Goal: Find specific page/section: Find specific page/section

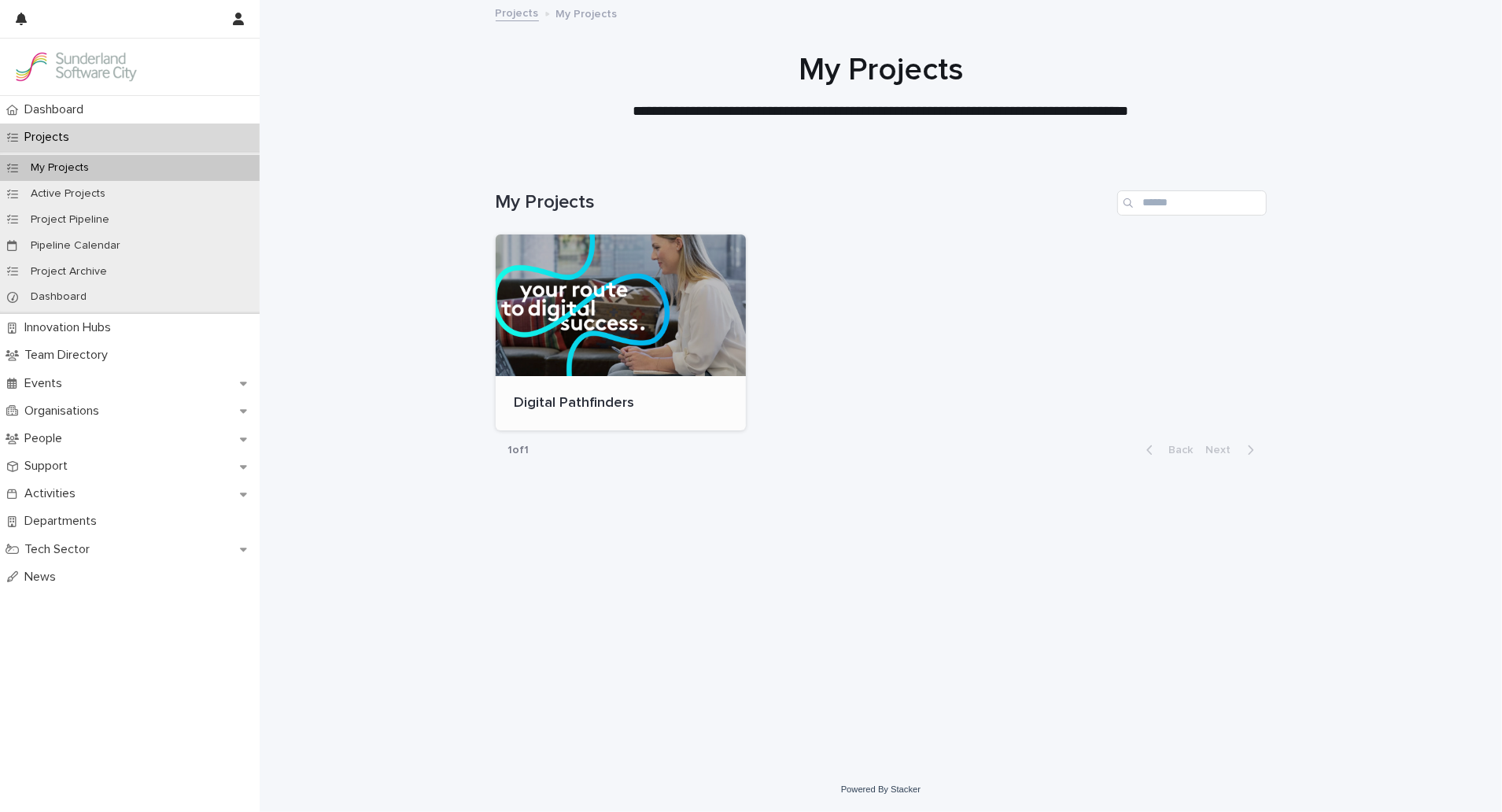
click at [580, 278] on div at bounding box center [620, 305] width 251 height 141
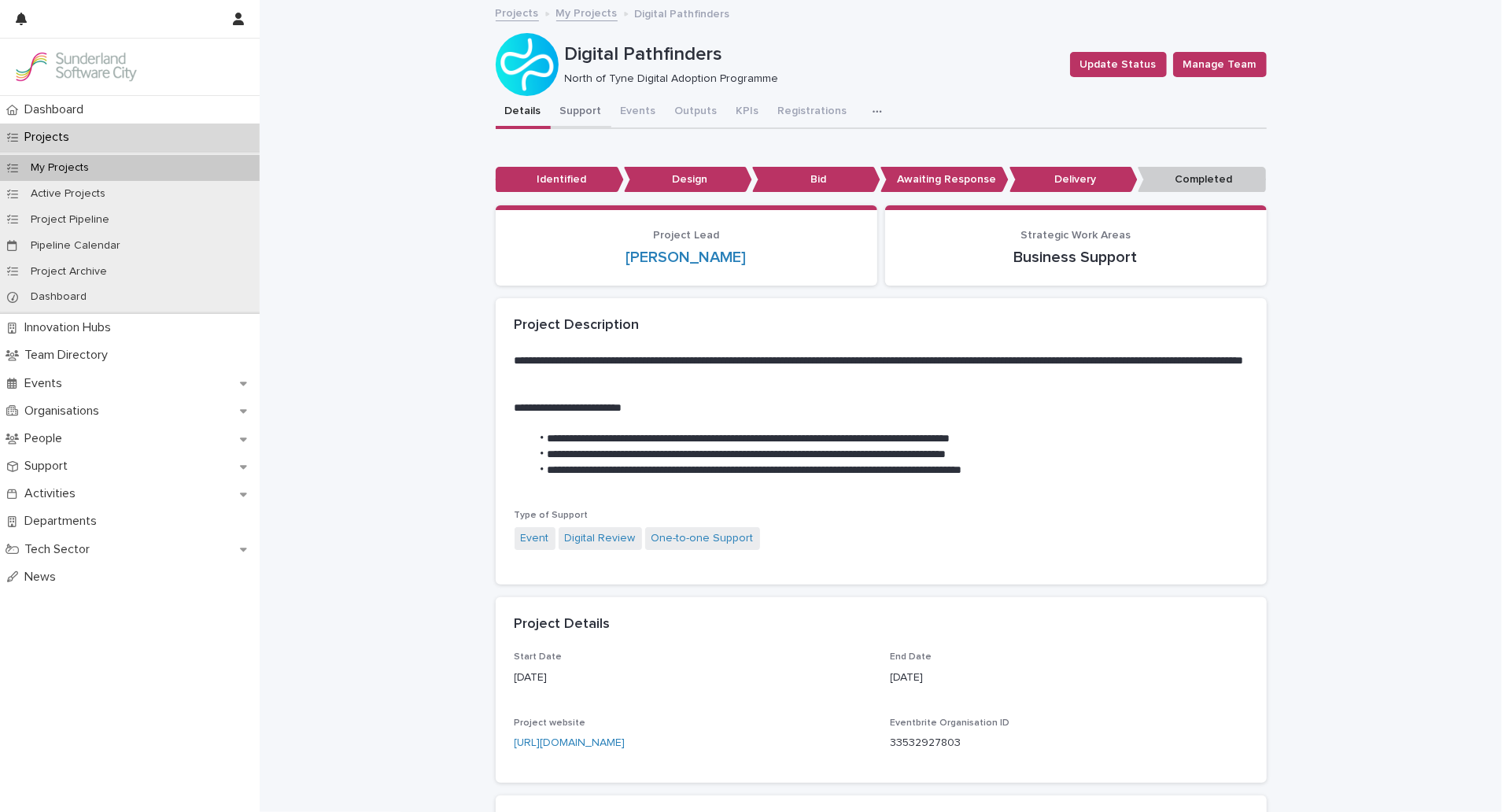
click at [587, 103] on button "Support" at bounding box center [580, 113] width 60 height 33
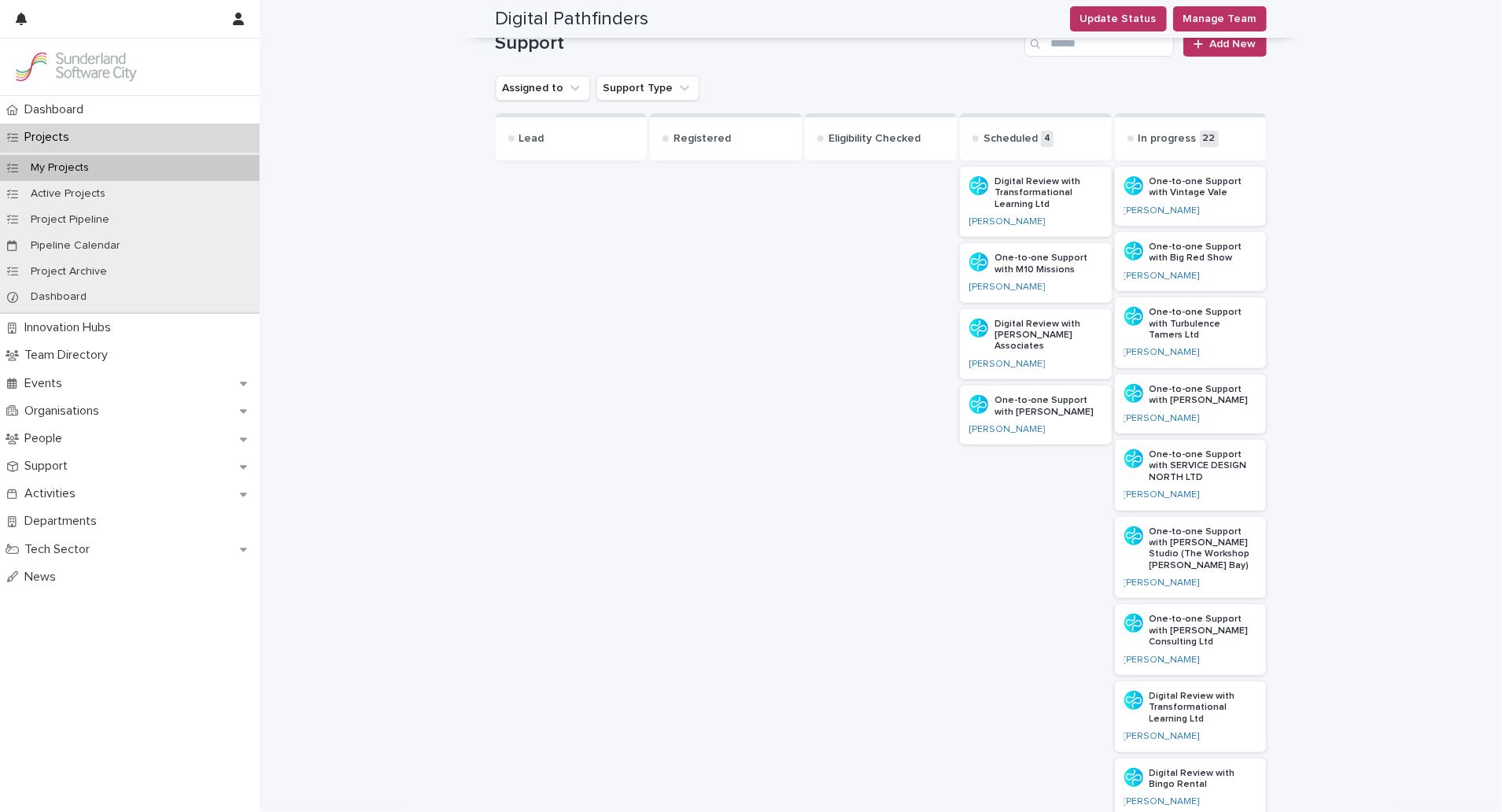
scroll to position [142, 0]
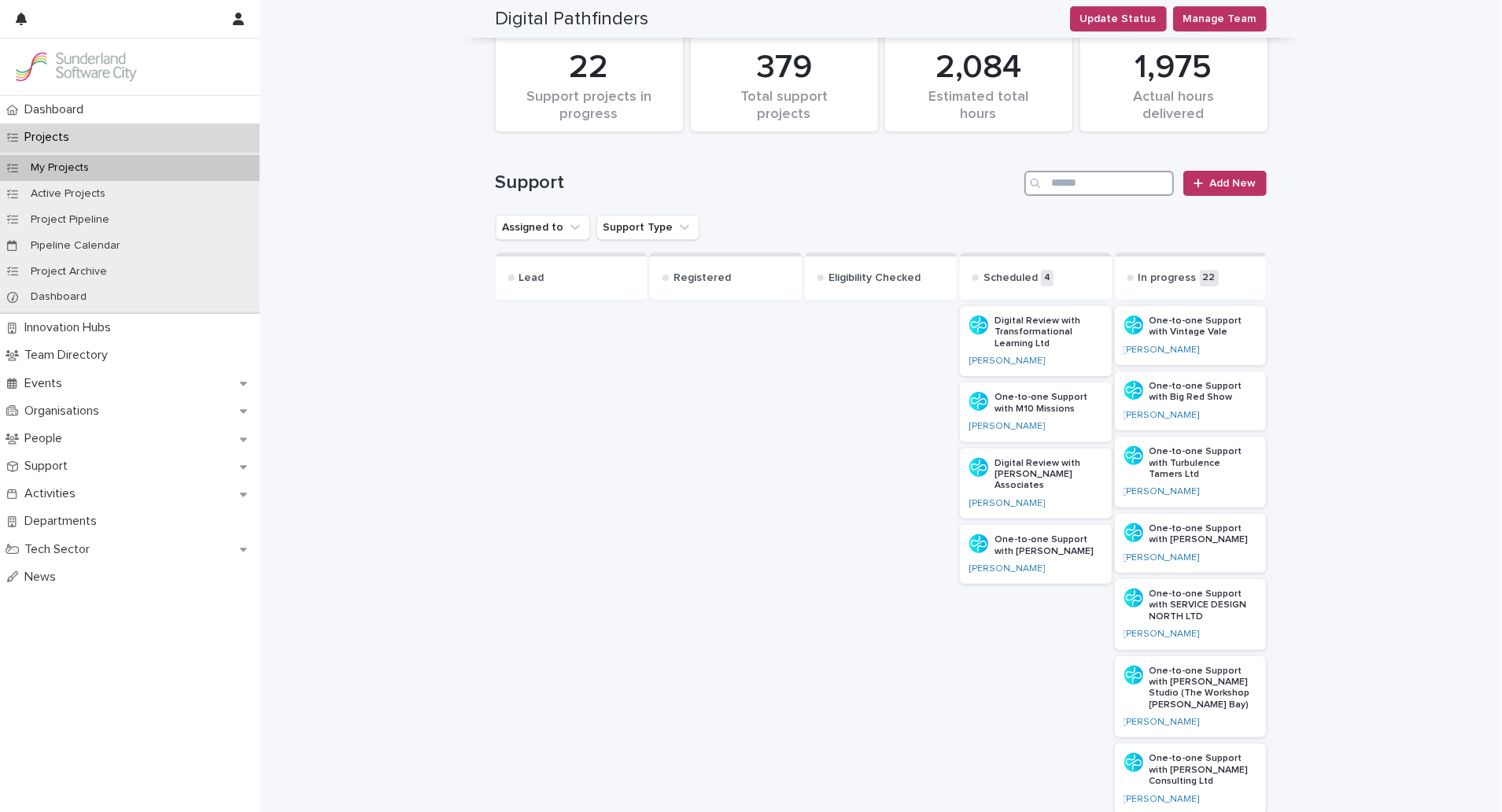
click at [1074, 176] on input "Search" at bounding box center [1099, 183] width 150 height 25
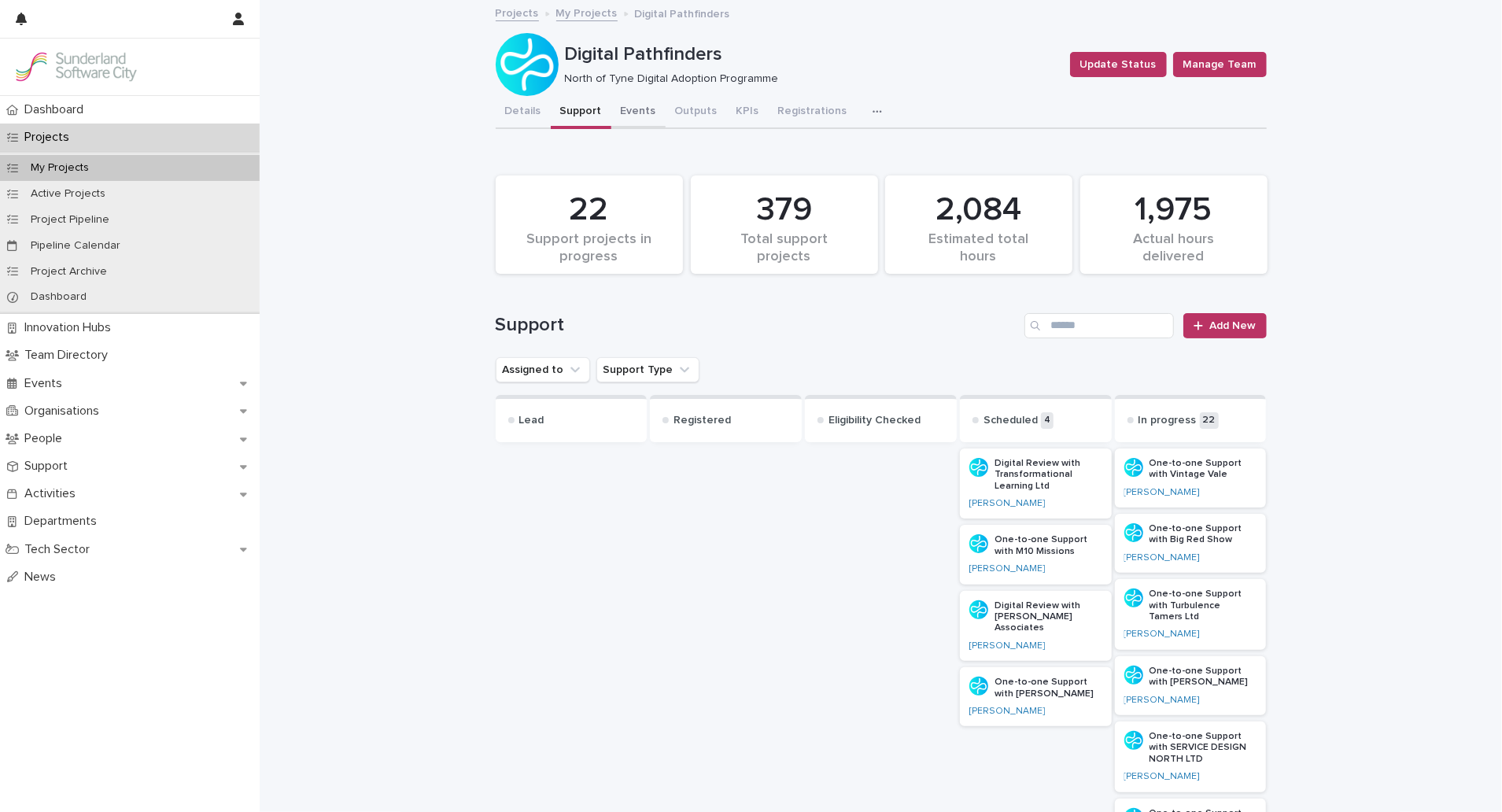
click at [635, 119] on button "Events" at bounding box center [638, 113] width 54 height 33
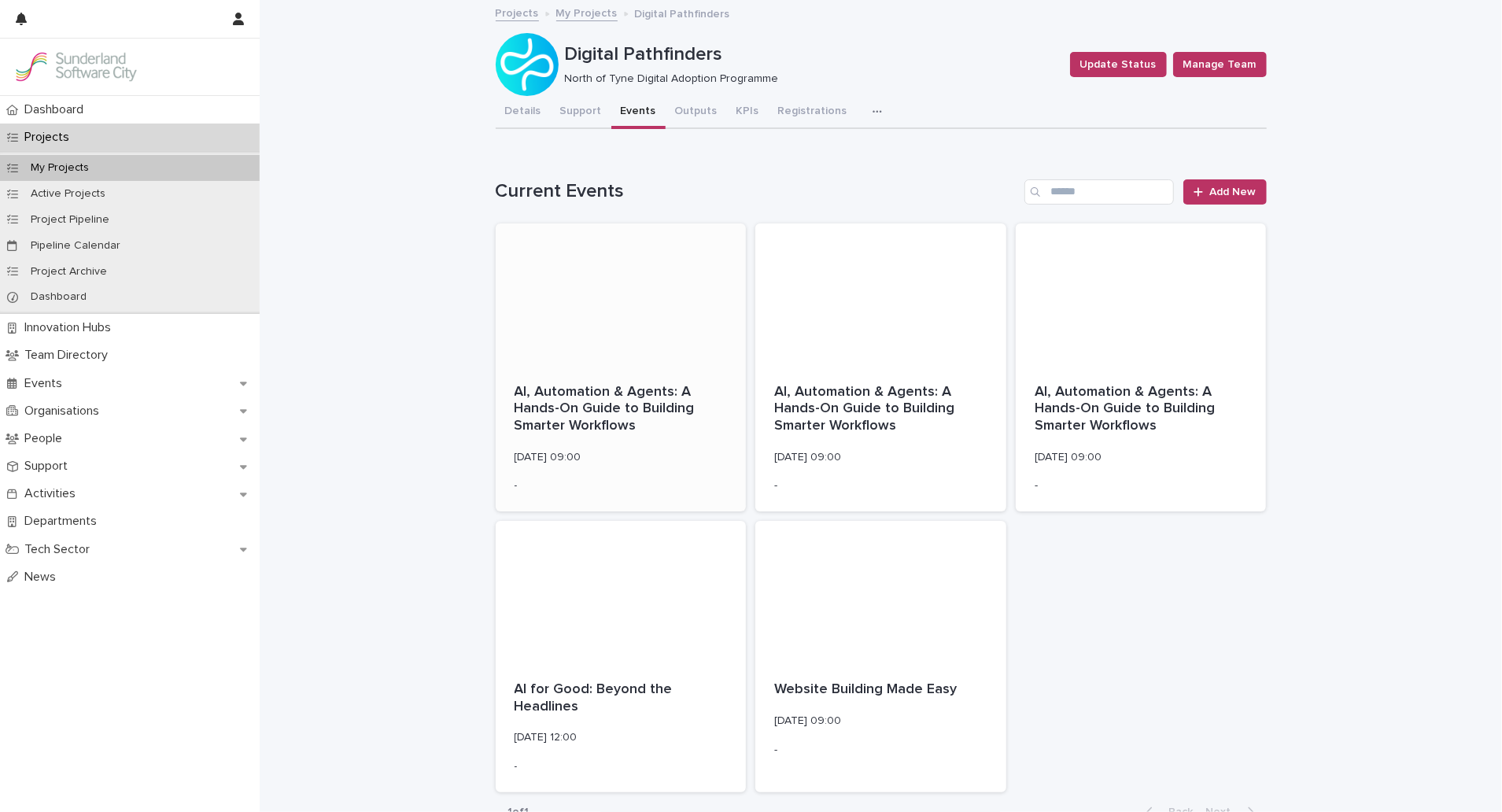
click at [563, 396] on p "AI, Automation & Agents: A Hands-On Guide to Building Smarter Workflows" at bounding box center [620, 409] width 213 height 52
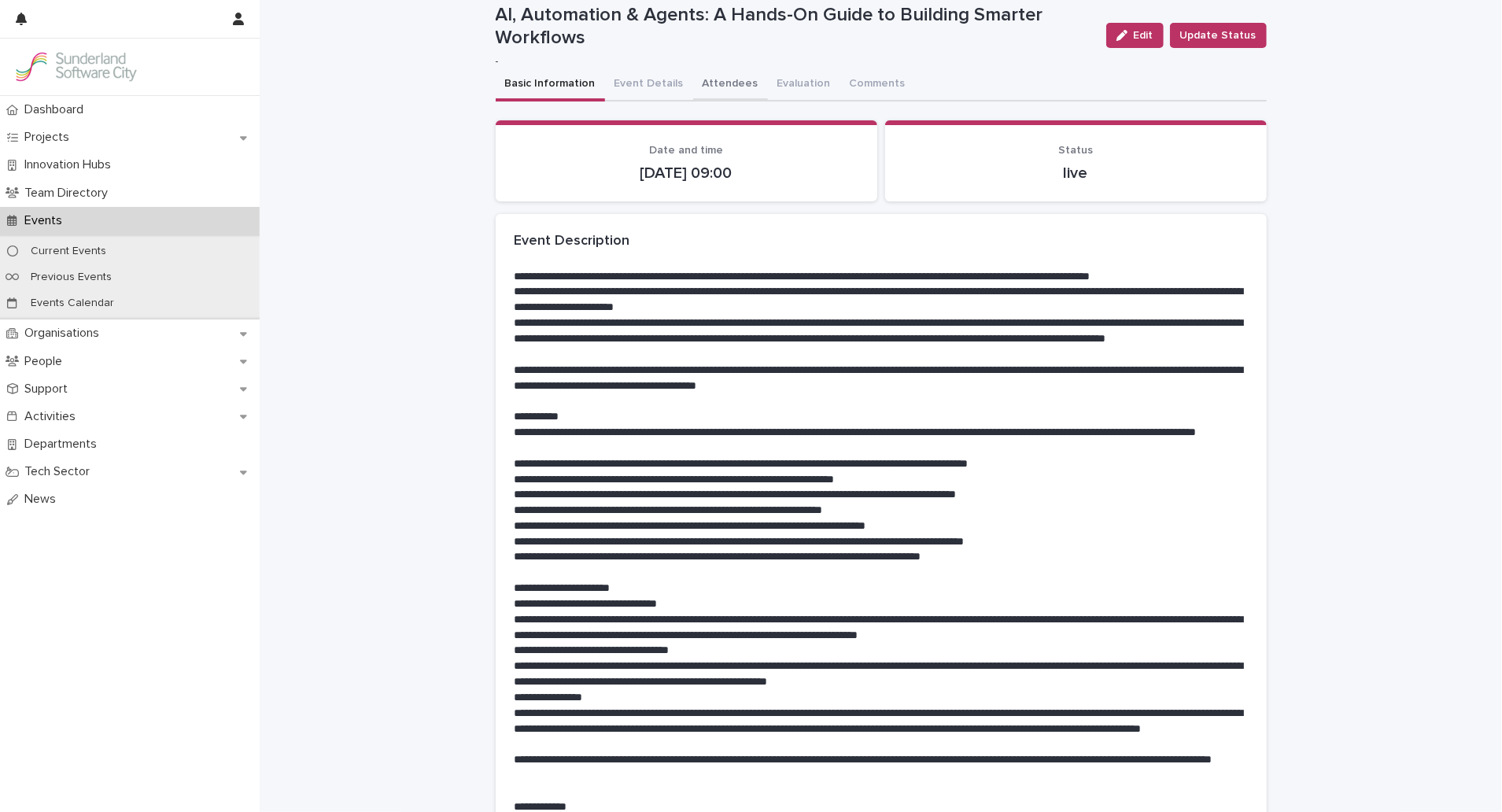
scroll to position [30, 0]
click at [688, 84] on div "**********" at bounding box center [881, 569] width 771 height 1195
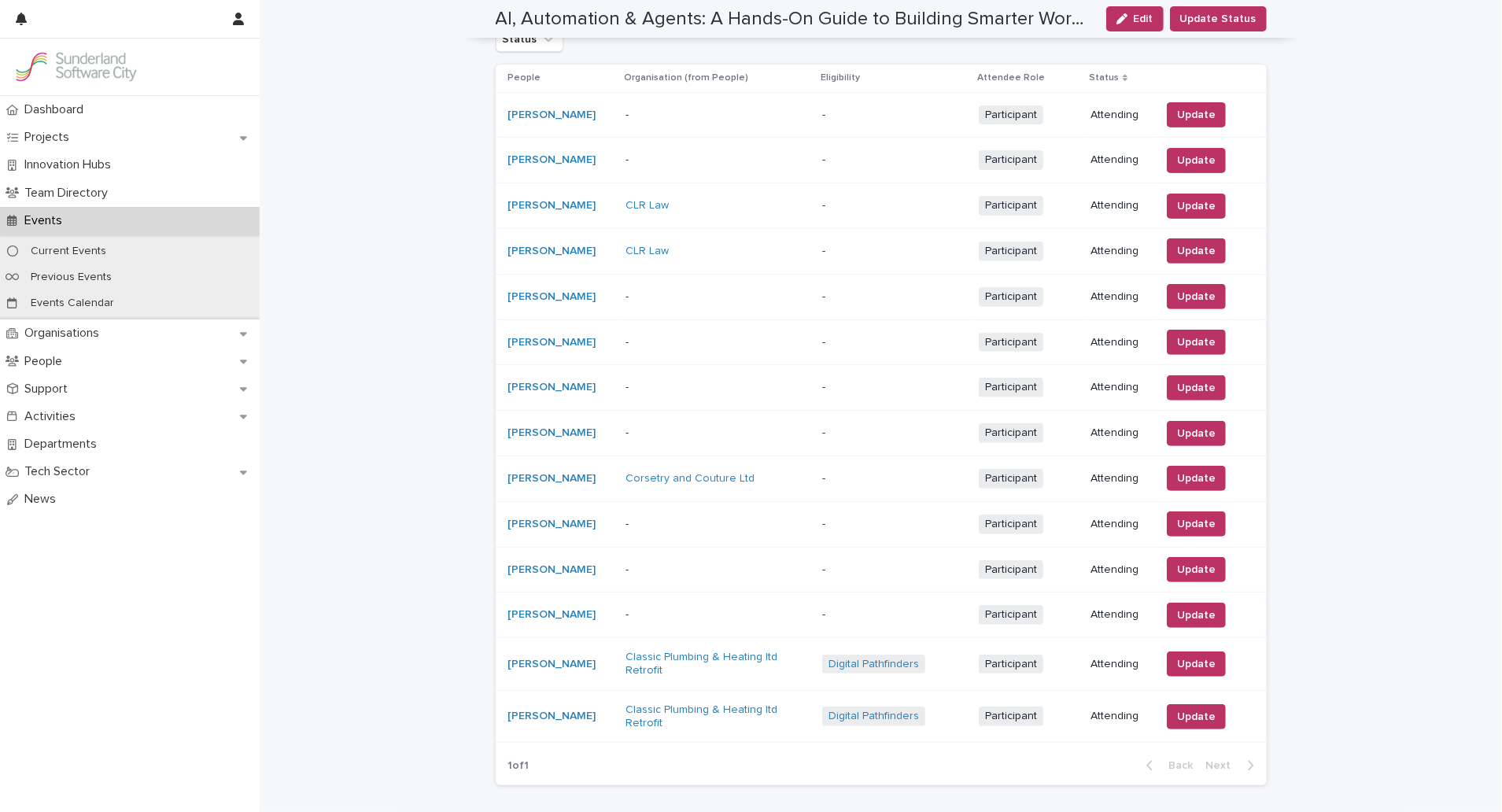
scroll to position [331, 0]
